Goal: Transaction & Acquisition: Book appointment/travel/reservation

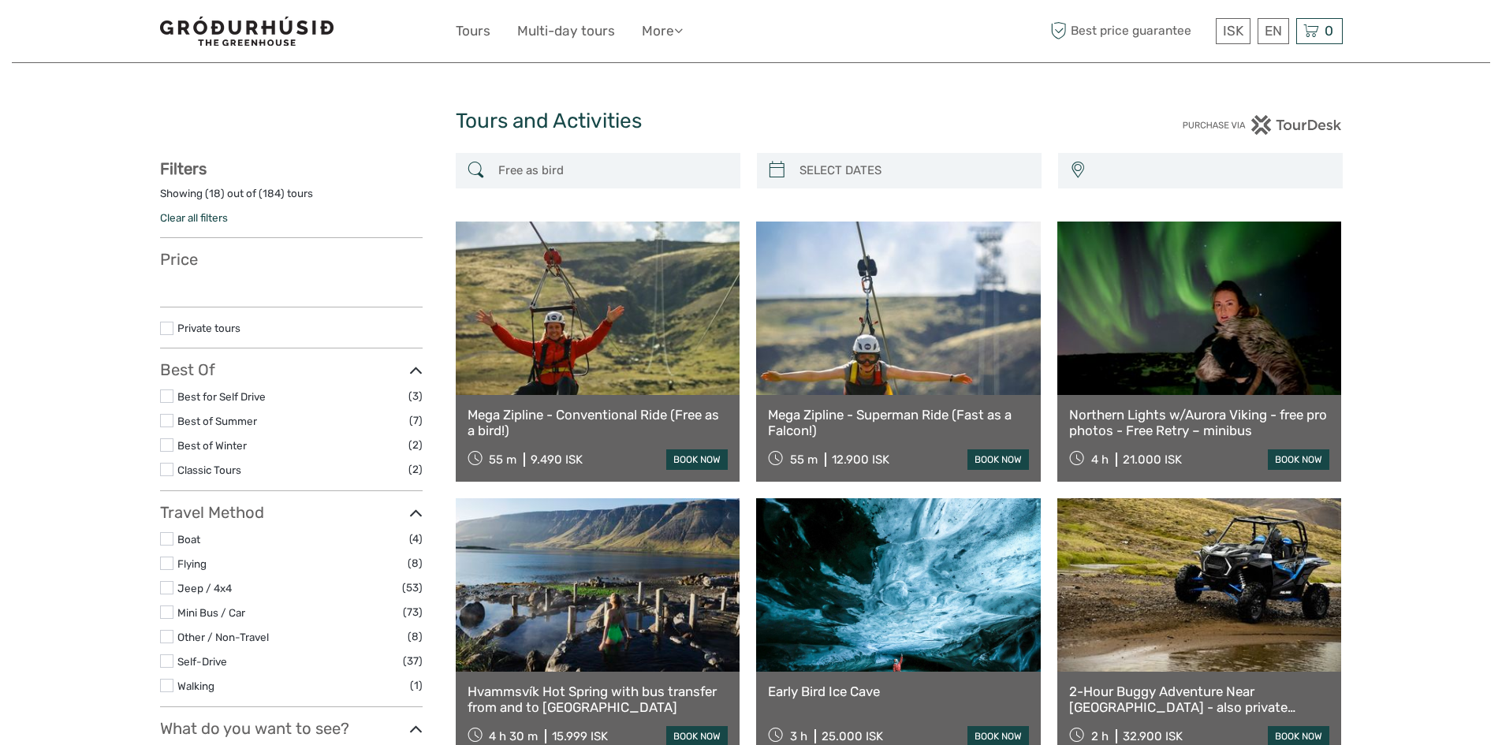
select select
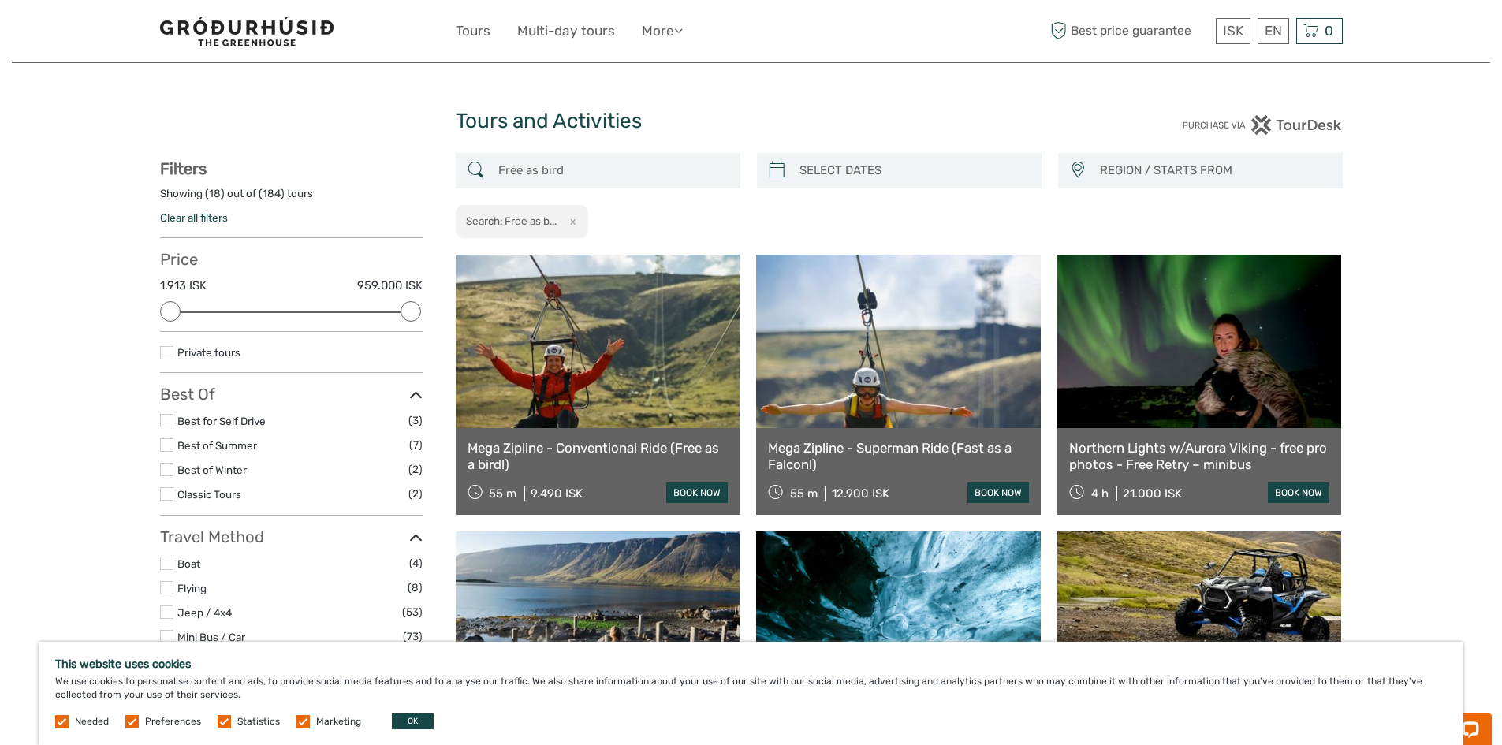
click at [693, 383] on link at bounding box center [598, 342] width 285 height 174
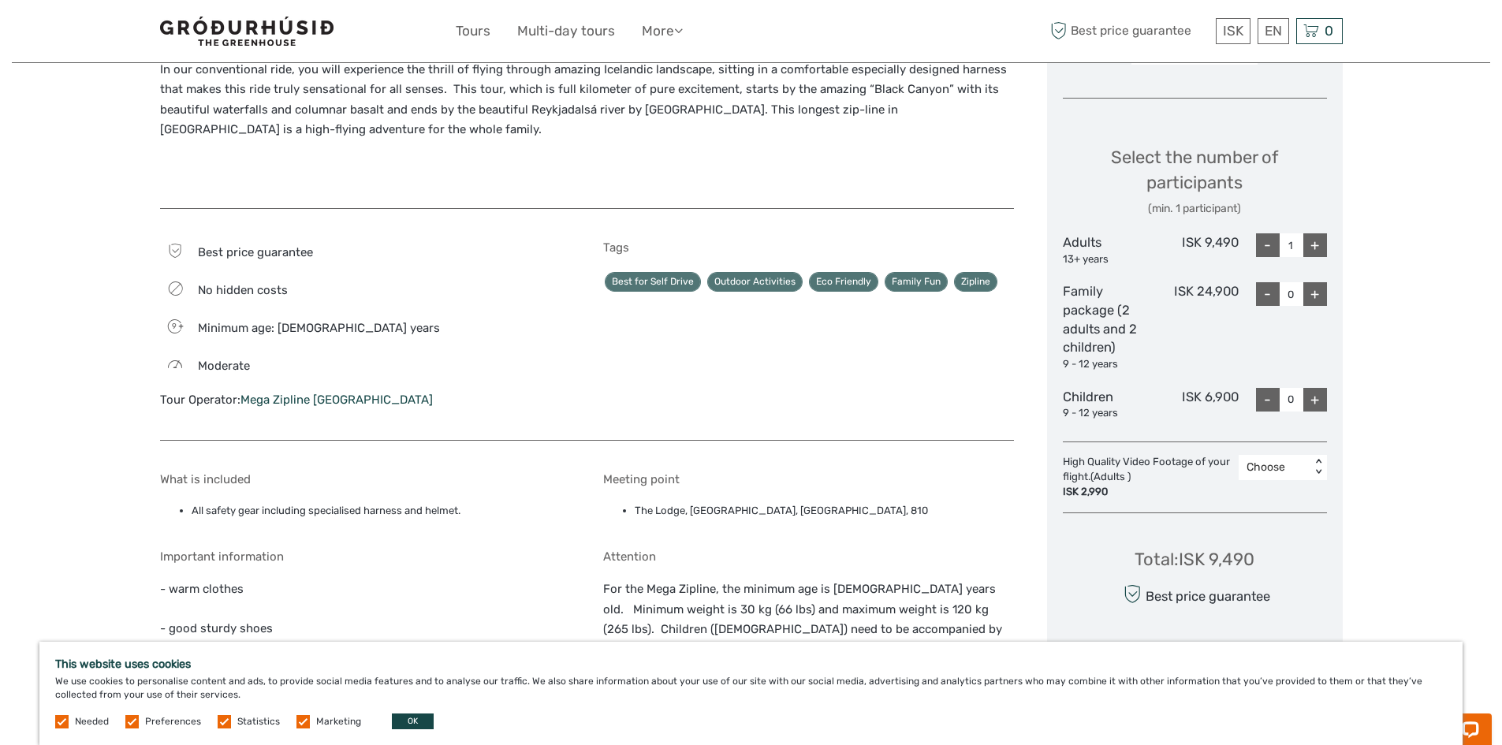
scroll to position [394, 0]
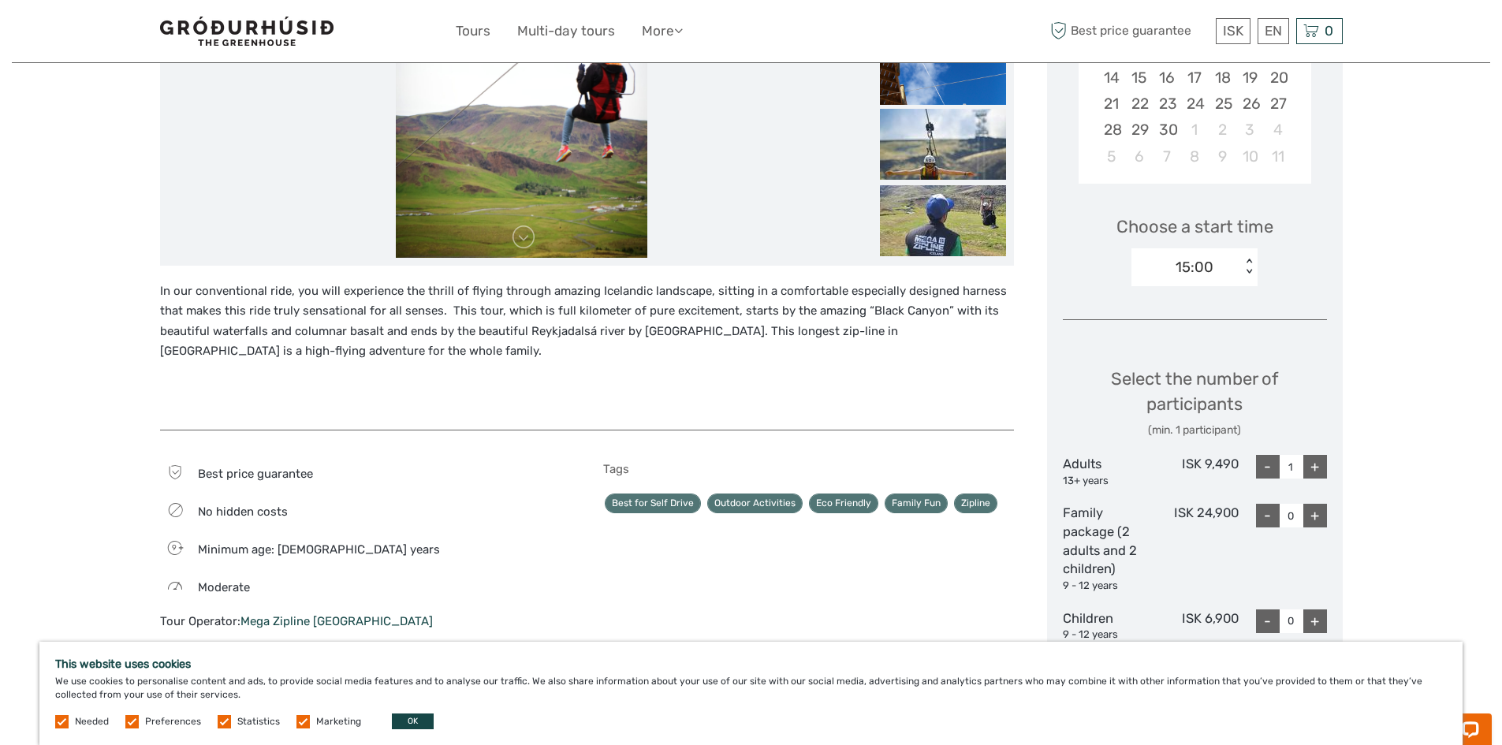
click at [1320, 467] on div "+" at bounding box center [1316, 467] width 24 height 24
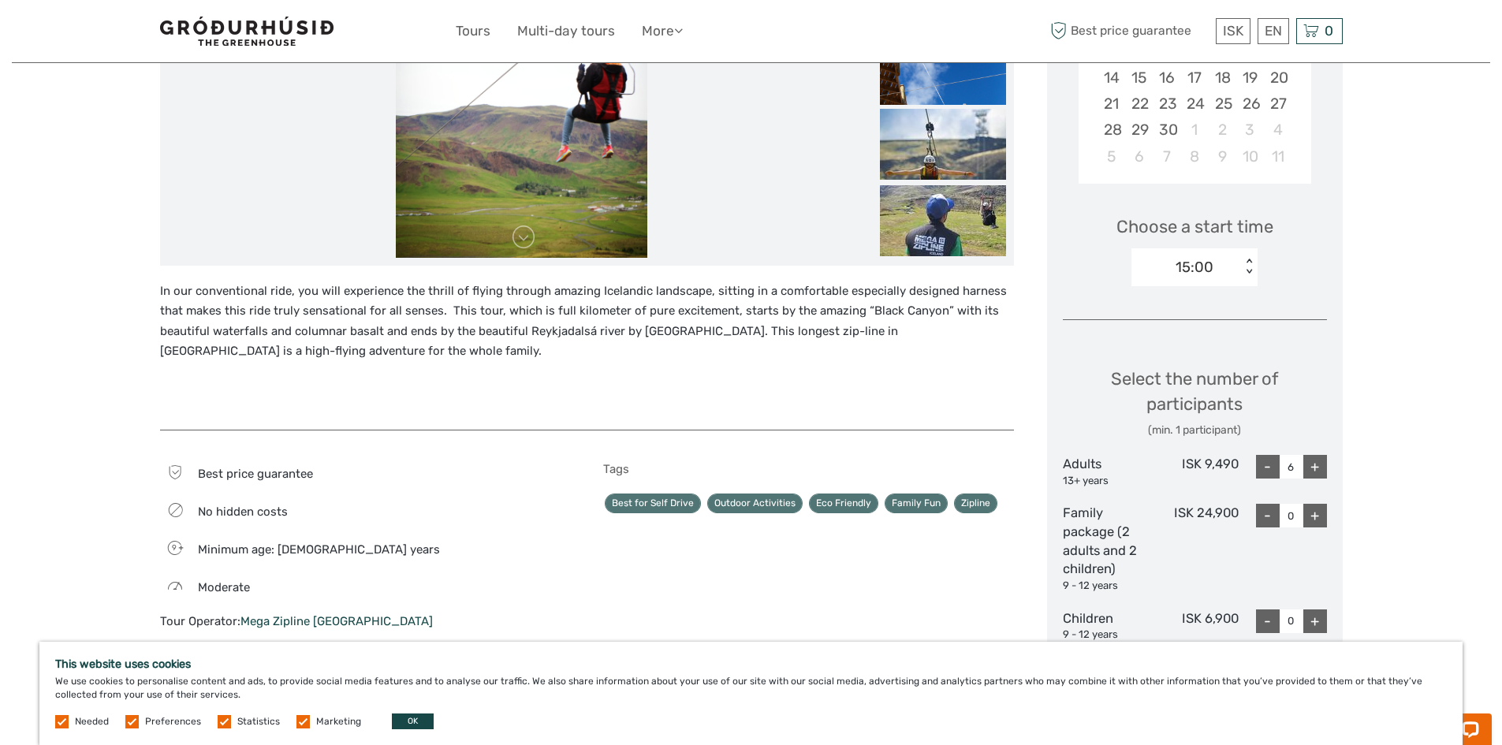
click at [1320, 467] on div "+" at bounding box center [1316, 467] width 24 height 24
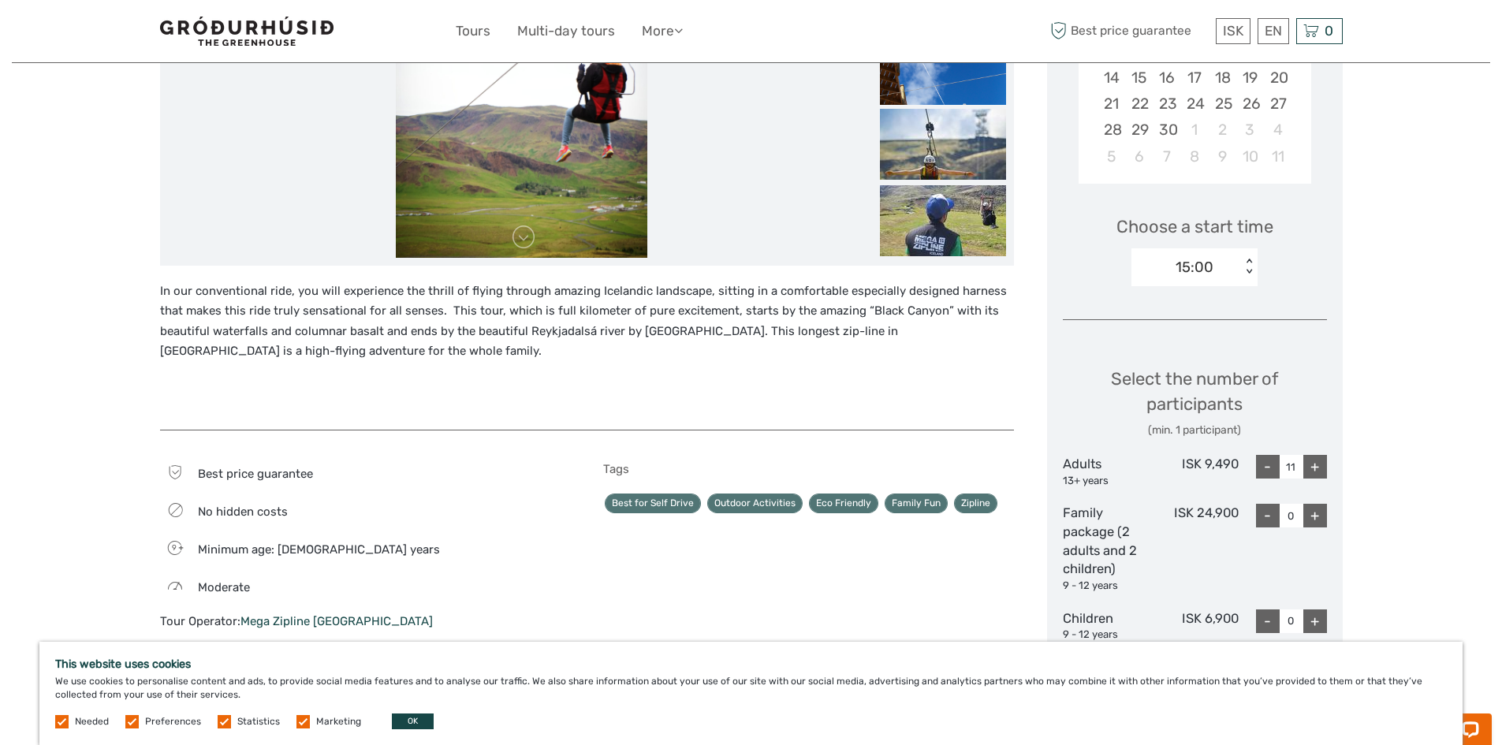
click at [1320, 467] on div "+" at bounding box center [1316, 467] width 24 height 24
type input "12"
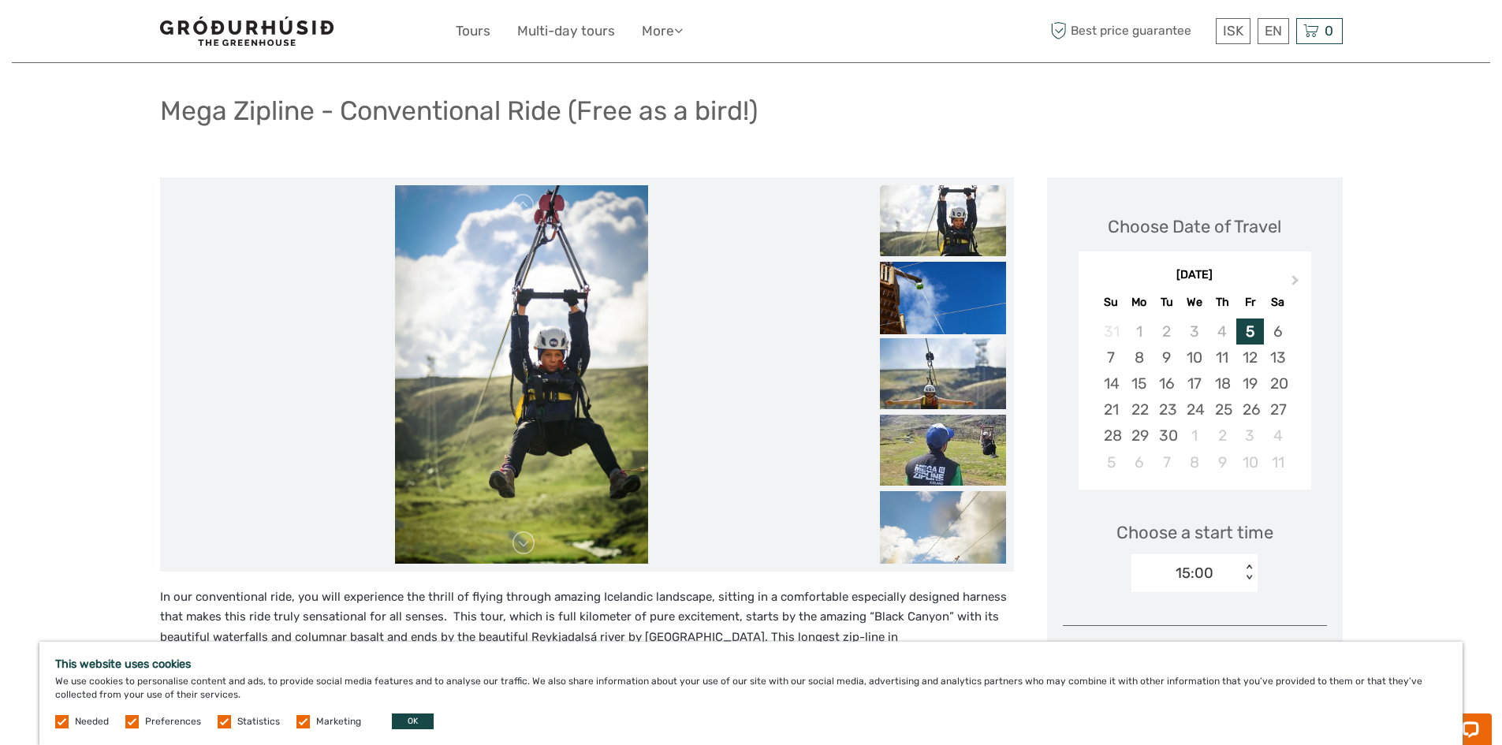
scroll to position [0, 0]
